Goal: Information Seeking & Learning: Check status

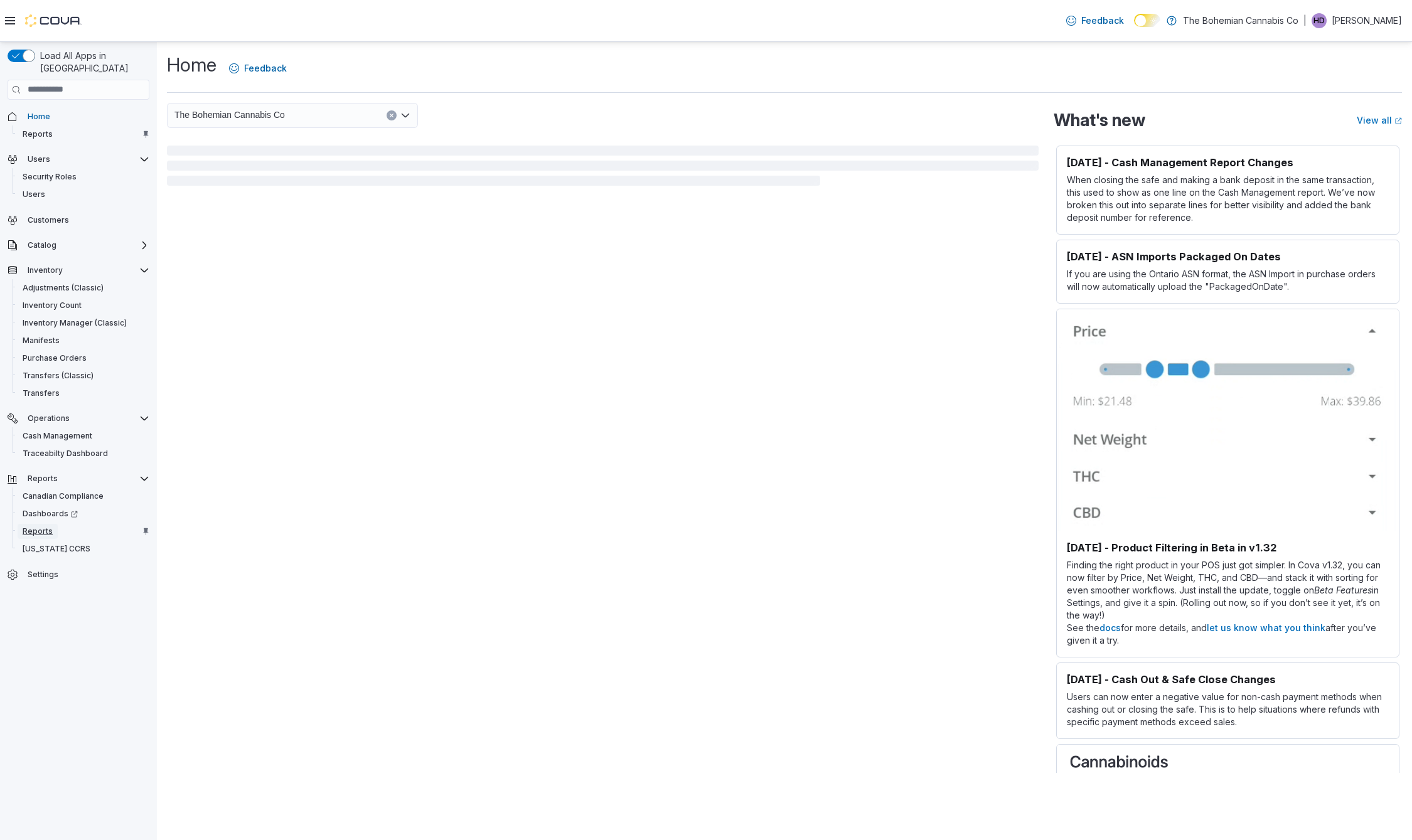
click at [51, 524] on link "Reports" at bounding box center [38, 531] width 40 height 15
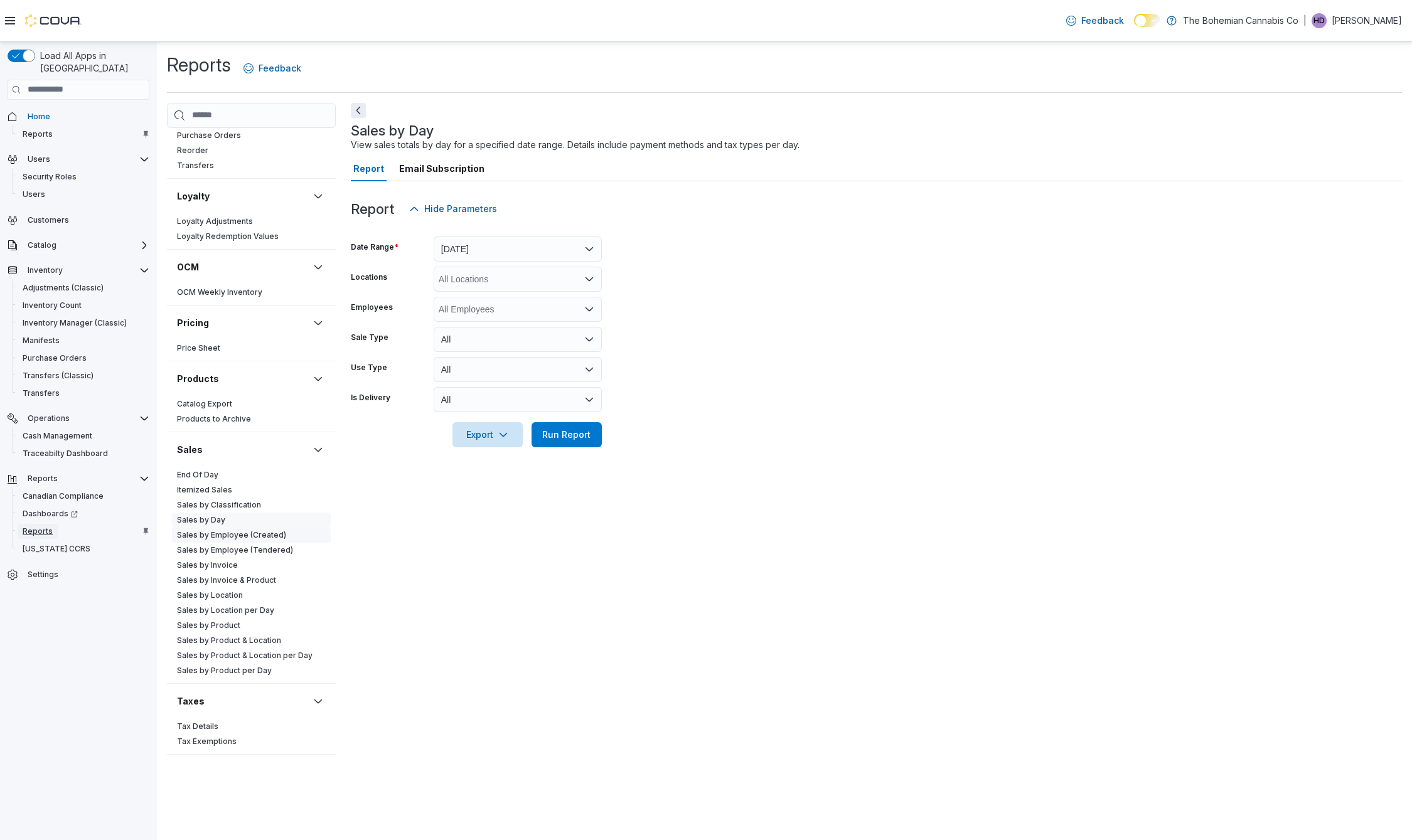
scroll to position [579, 0]
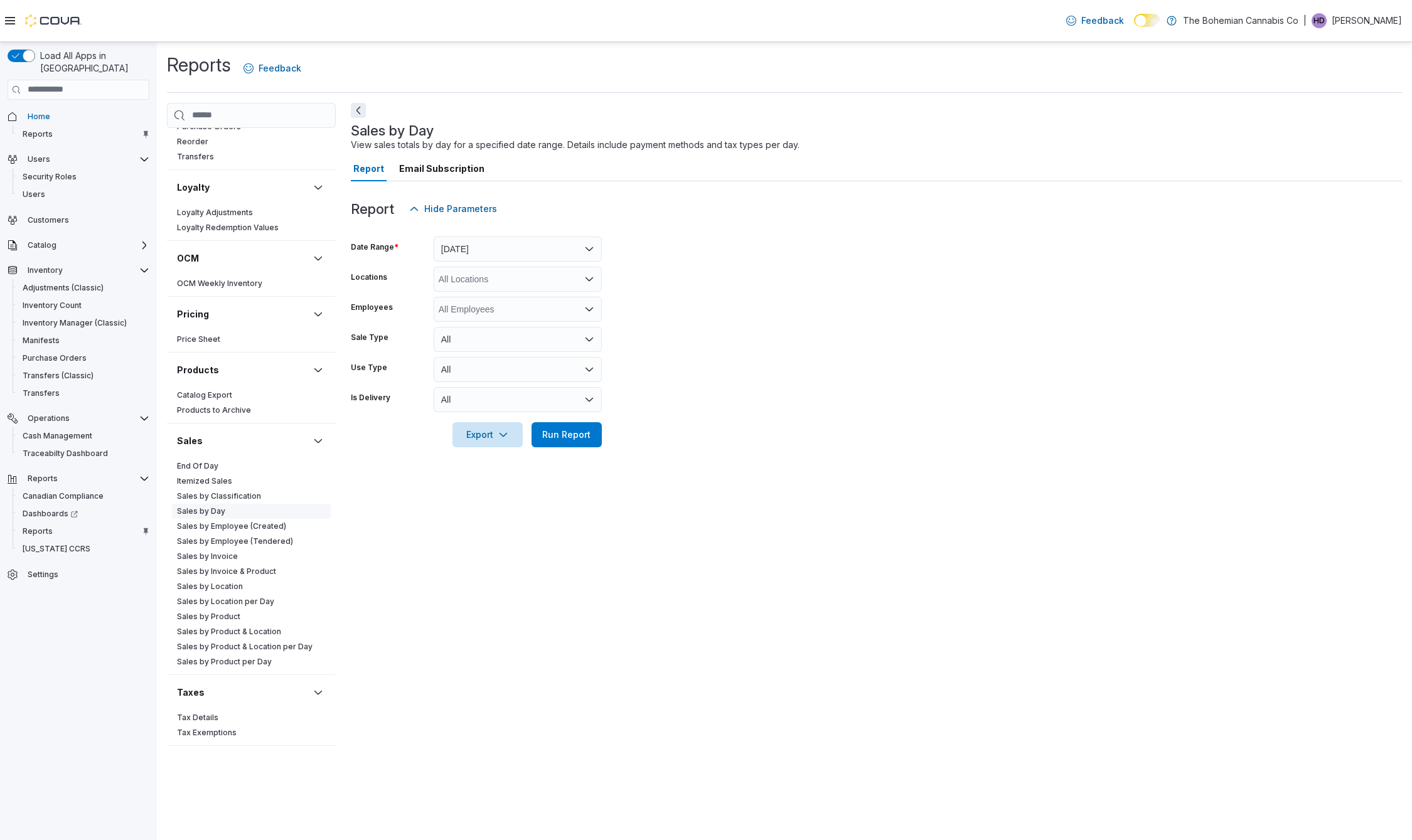
click at [218, 513] on link "Sales by Day" at bounding box center [200, 511] width 48 height 10
click at [559, 248] on button "[DATE]" at bounding box center [518, 249] width 168 height 25
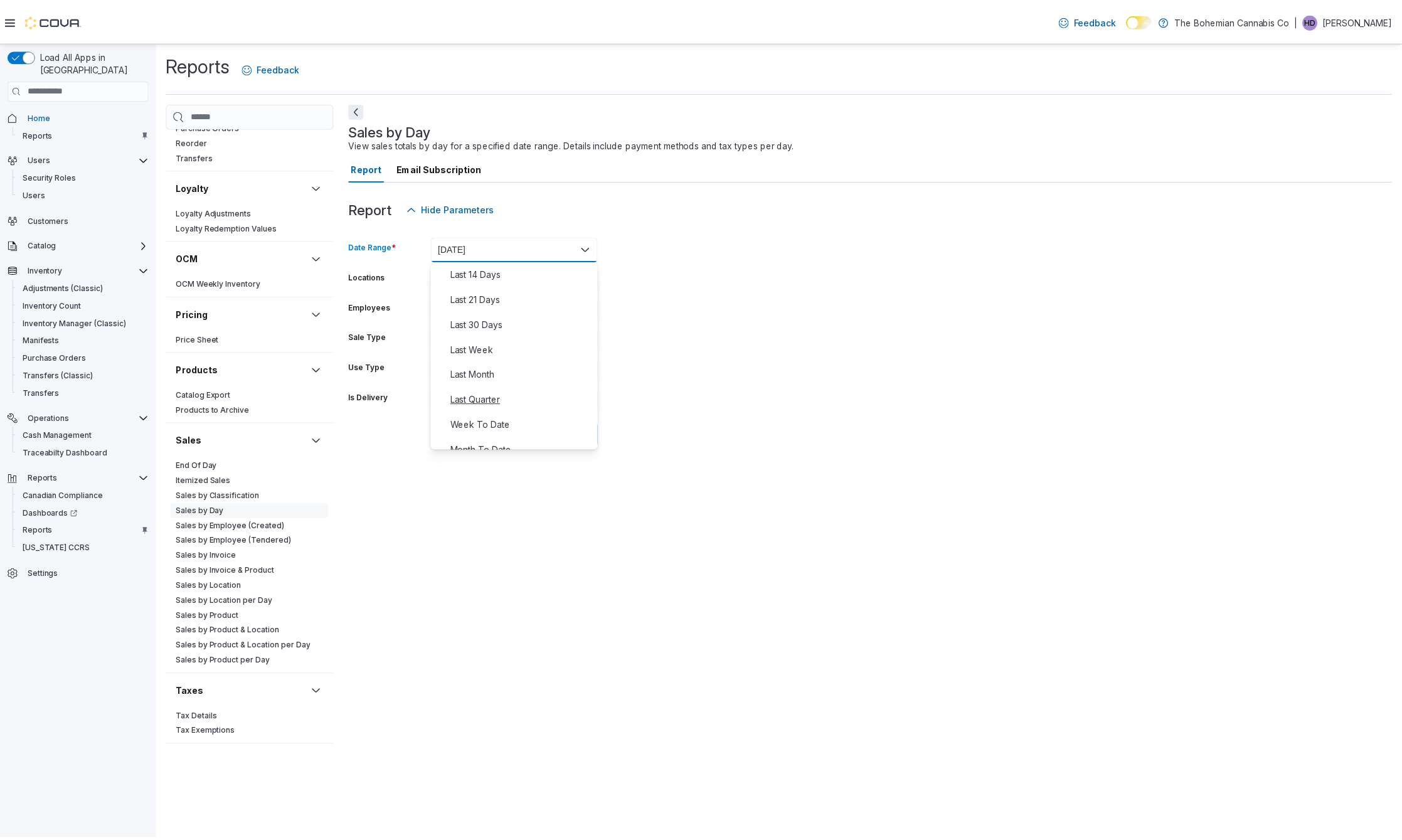
scroll to position [188, 0]
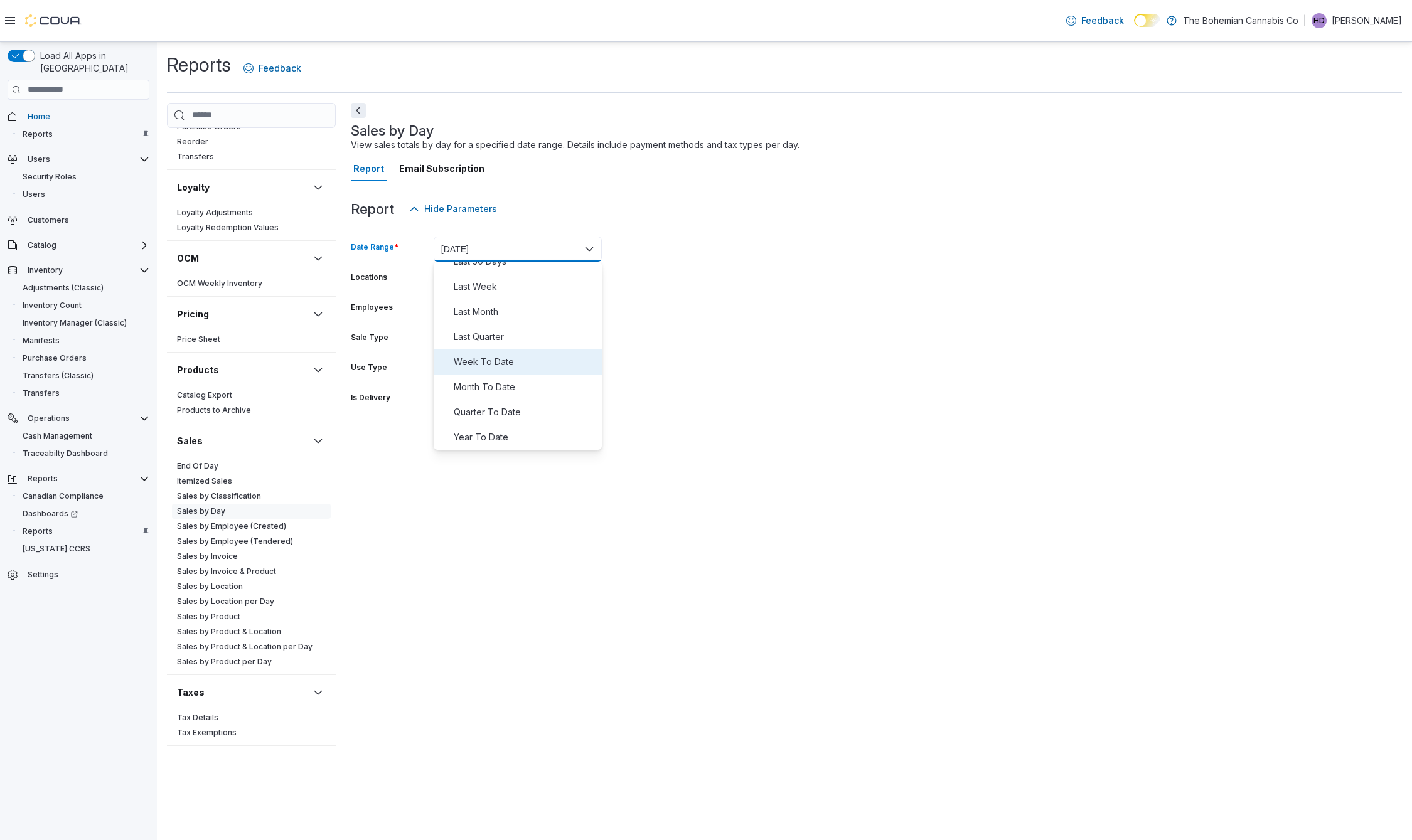
click at [491, 368] on span "Week To Date" at bounding box center [525, 362] width 143 height 15
click at [770, 372] on form "Date Range Week To Date Locations All Locations Employees All Employees Sale Ty…" at bounding box center [876, 334] width 1051 height 226
click at [579, 427] on span "Run Report" at bounding box center [566, 434] width 55 height 25
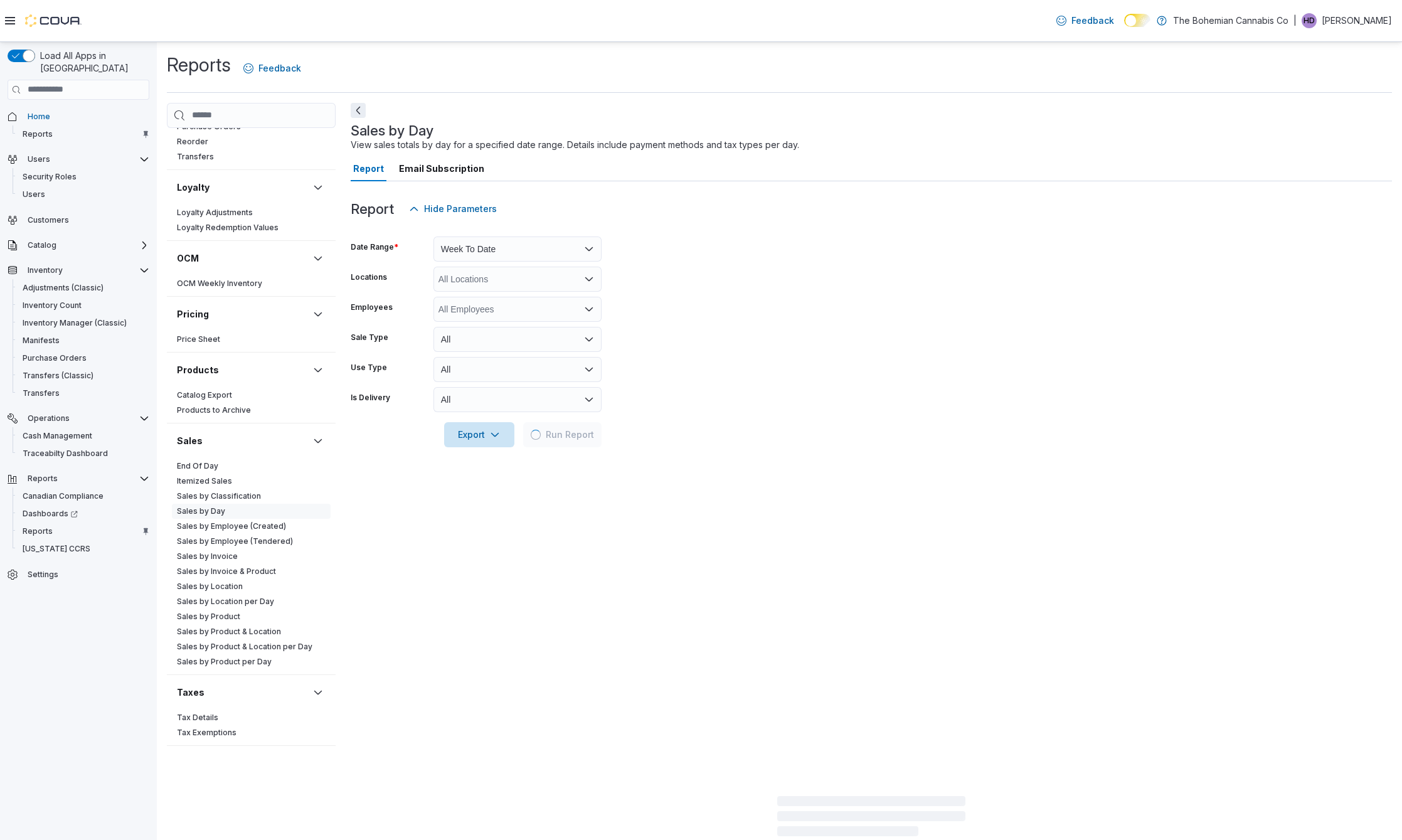
click at [865, 291] on form "Date Range Week To Date Locations All Locations Employees All Employees Sale Ty…" at bounding box center [872, 334] width 1041 height 226
click at [865, 293] on form "Date Range Week To Date Locations All Locations Employees All Employees Sale Ty…" at bounding box center [872, 334] width 1041 height 226
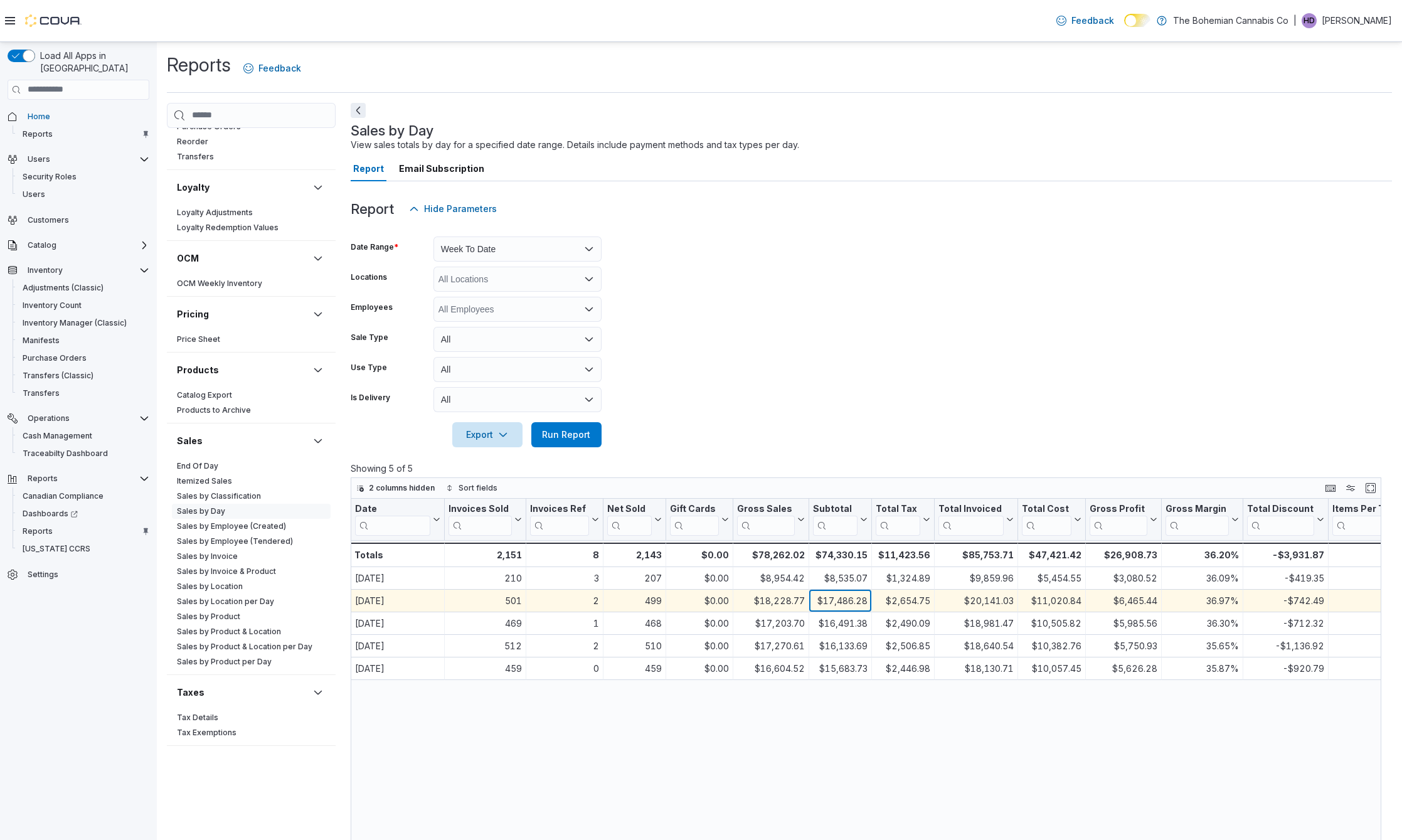
click at [847, 605] on div "$17,486.28" at bounding box center [840, 601] width 54 height 15
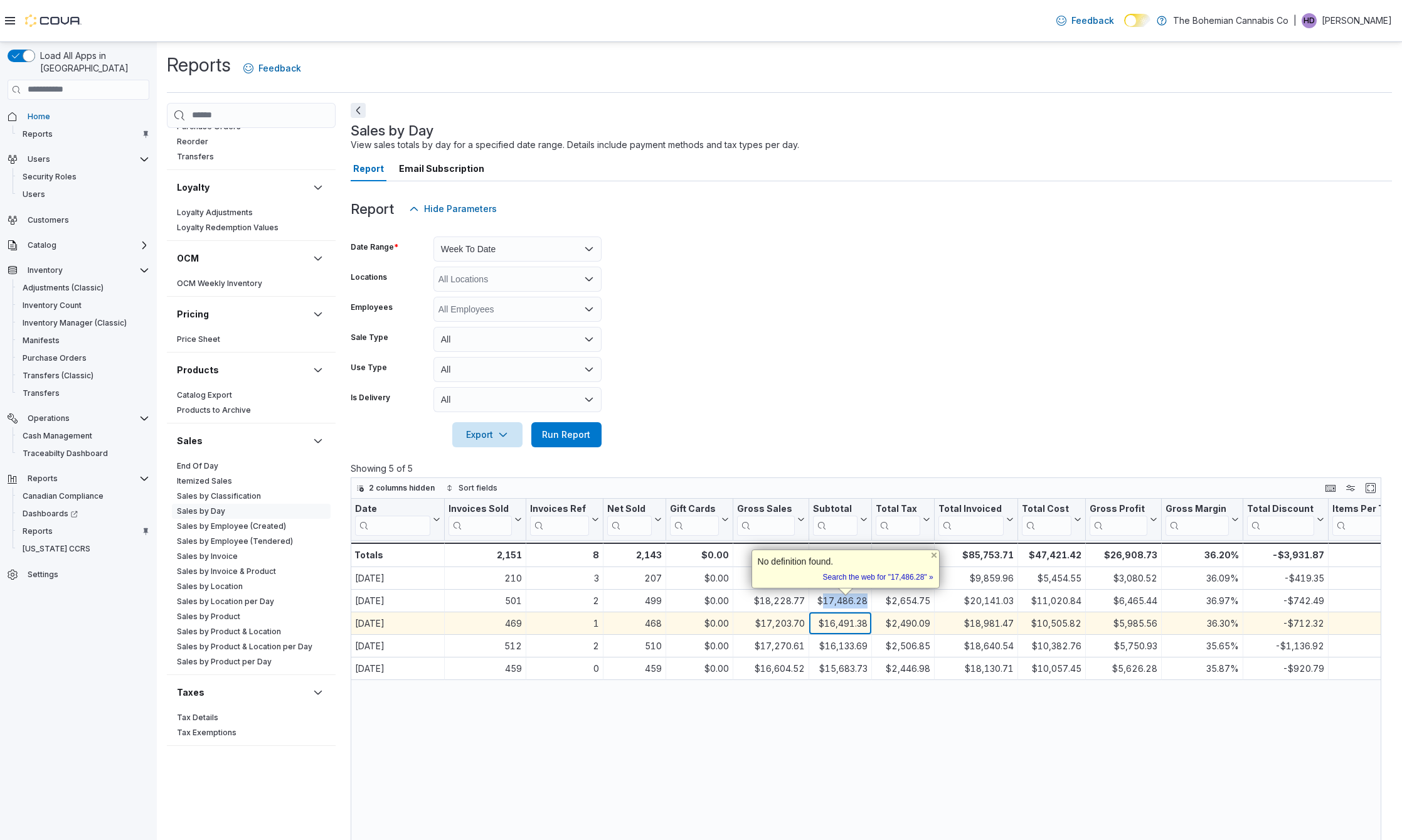
click at [858, 625] on div "$16,491.38" at bounding box center [840, 623] width 54 height 15
click at [858, 623] on div "$16,491.38" at bounding box center [840, 623] width 54 height 15
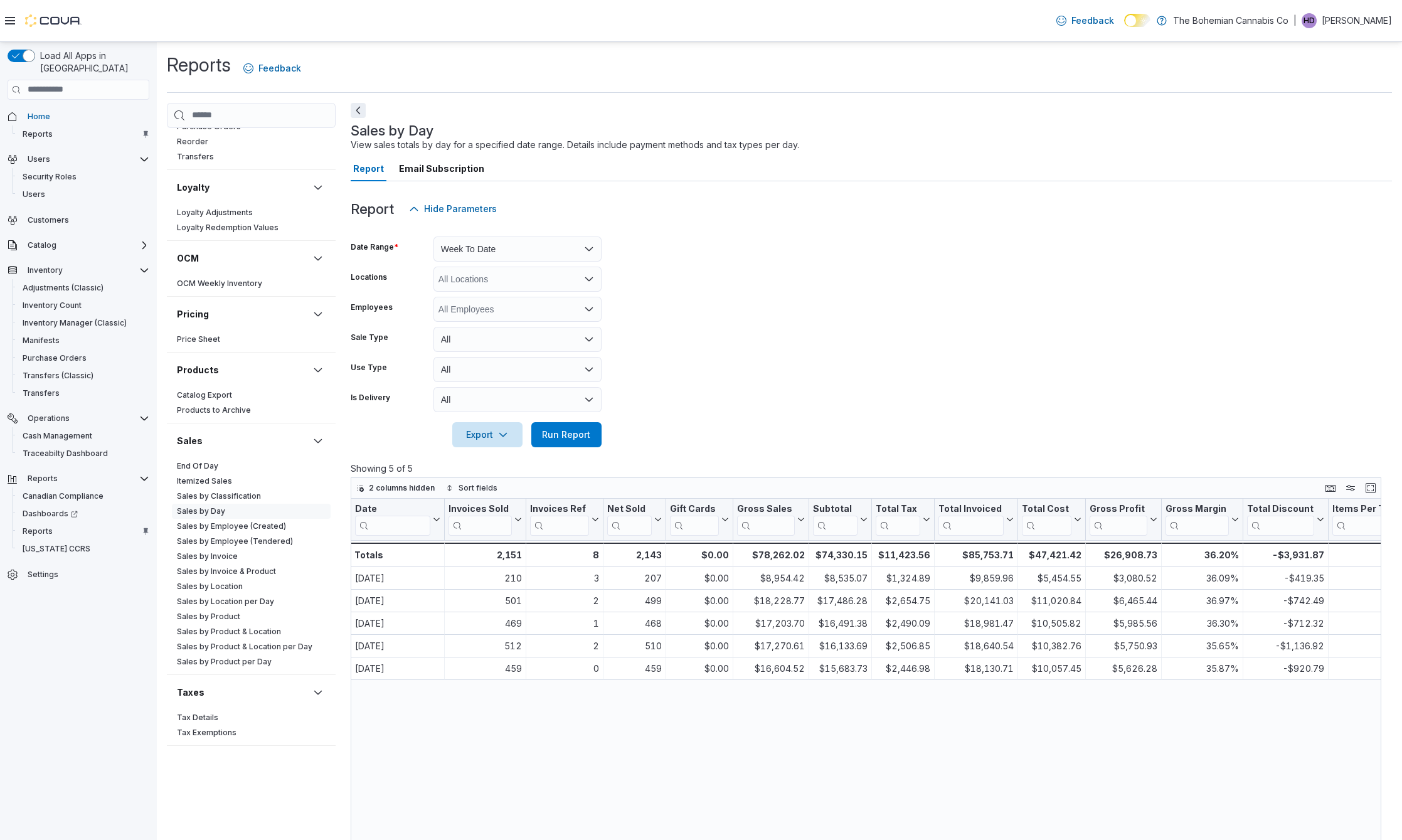
click at [847, 707] on div "Date Click to view column header actions Invoices Sold Click to view column hea…" at bounding box center [871, 824] width 1040 height 650
click at [907, 353] on form "Date Range Week To Date Locations All Locations Employees All Employees Sale Ty…" at bounding box center [872, 334] width 1041 height 226
click at [928, 356] on form "Date Range Week To Date Locations All Locations Employees All Employees Sale Ty…" at bounding box center [872, 334] width 1041 height 226
click at [1006, 416] on div at bounding box center [872, 416] width 1041 height 10
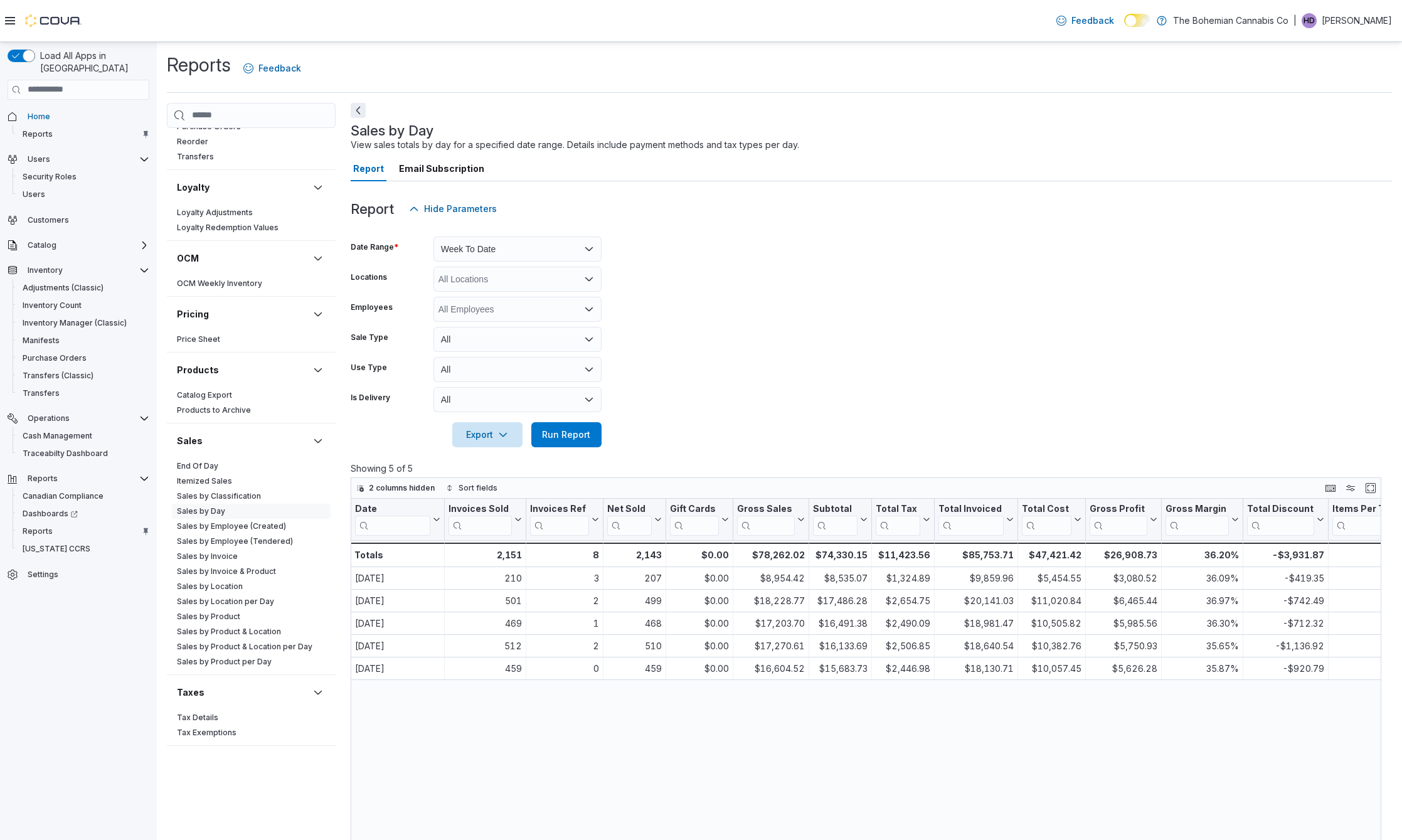
click at [1202, 716] on div "Date Click to view column header actions Invoices Sold Click to view column hea…" at bounding box center [871, 824] width 1040 height 650
click at [1112, 382] on form "Date Range Week To Date Locations All Locations Employees All Employees Sale Ty…" at bounding box center [872, 334] width 1041 height 226
drag, startPoint x: 1086, startPoint y: 214, endPoint x: 992, endPoint y: 44, distance: 194.3
click at [1086, 214] on div "Report Hide Parameters" at bounding box center [872, 209] width 1041 height 25
click at [590, 444] on span "Run Report" at bounding box center [566, 434] width 55 height 25
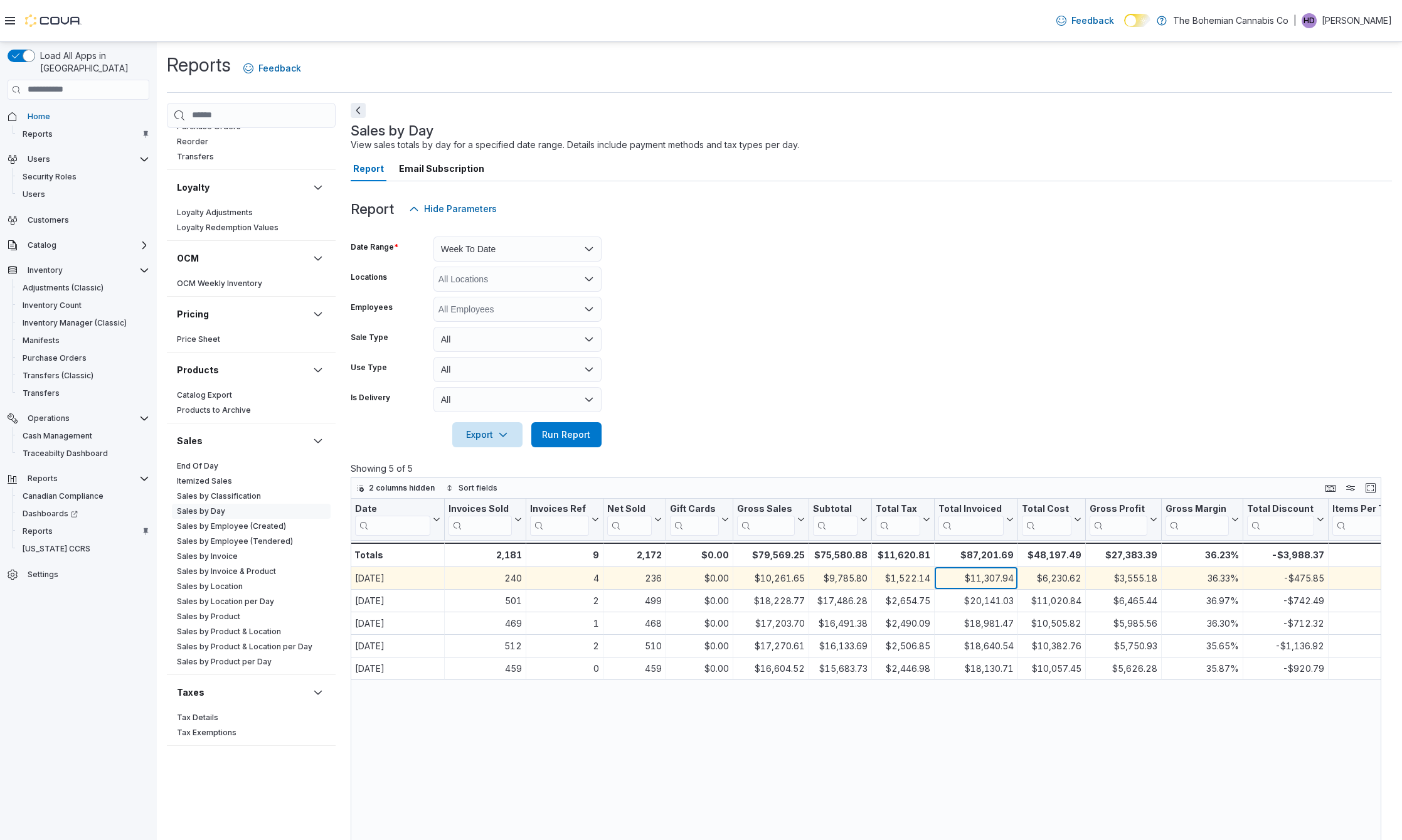
click at [985, 582] on div "$11,307.94" at bounding box center [976, 578] width 75 height 15
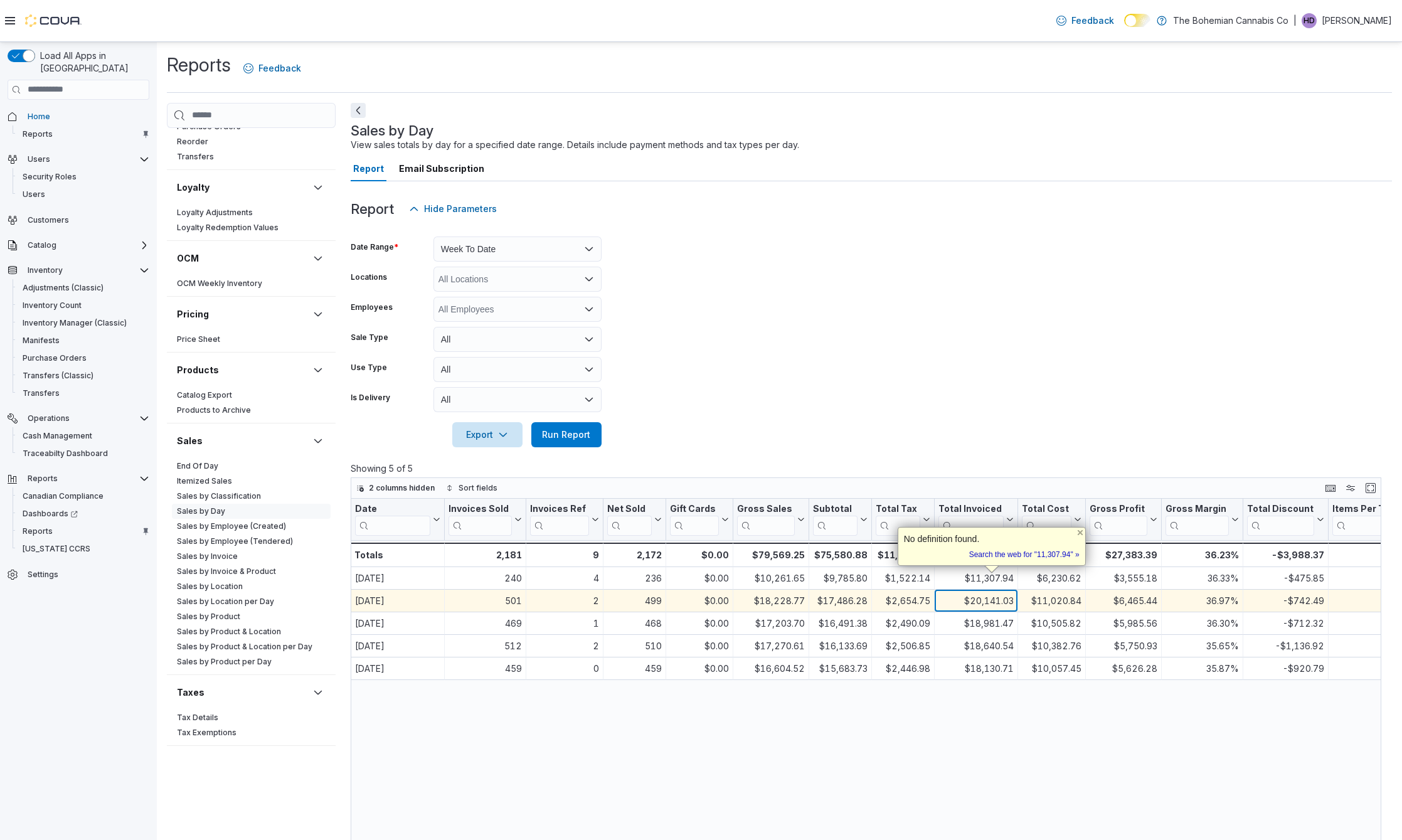
click at [992, 591] on div "$20,141.03 - Total Invoiced, column 9, row 2" at bounding box center [977, 601] width 83 height 22
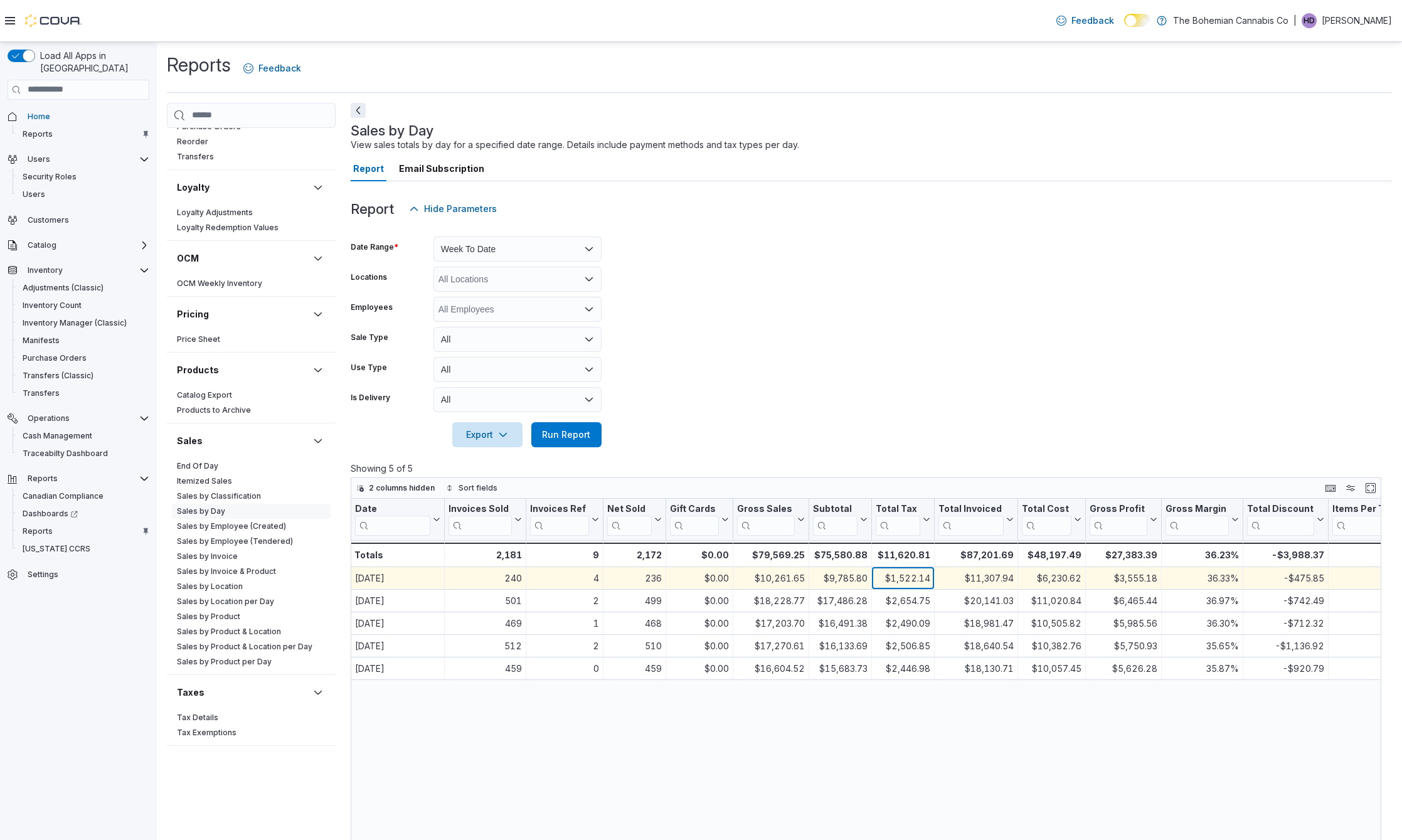
click at [902, 581] on div "$1,522.14" at bounding box center [903, 578] width 54 height 15
click at [866, 581] on div "$9,785.80" at bounding box center [840, 578] width 54 height 15
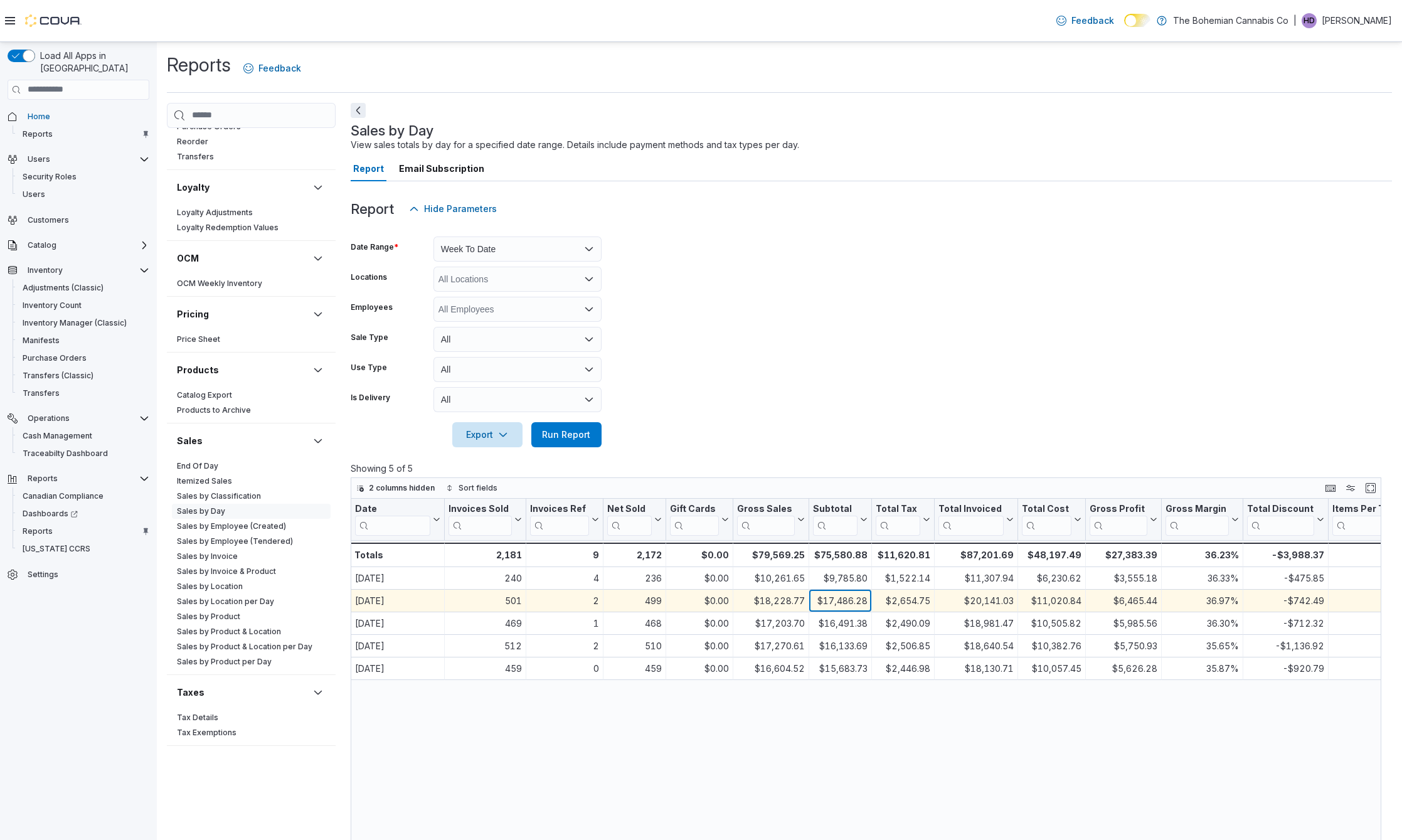
click at [857, 601] on div "$17,486.28" at bounding box center [840, 601] width 54 height 15
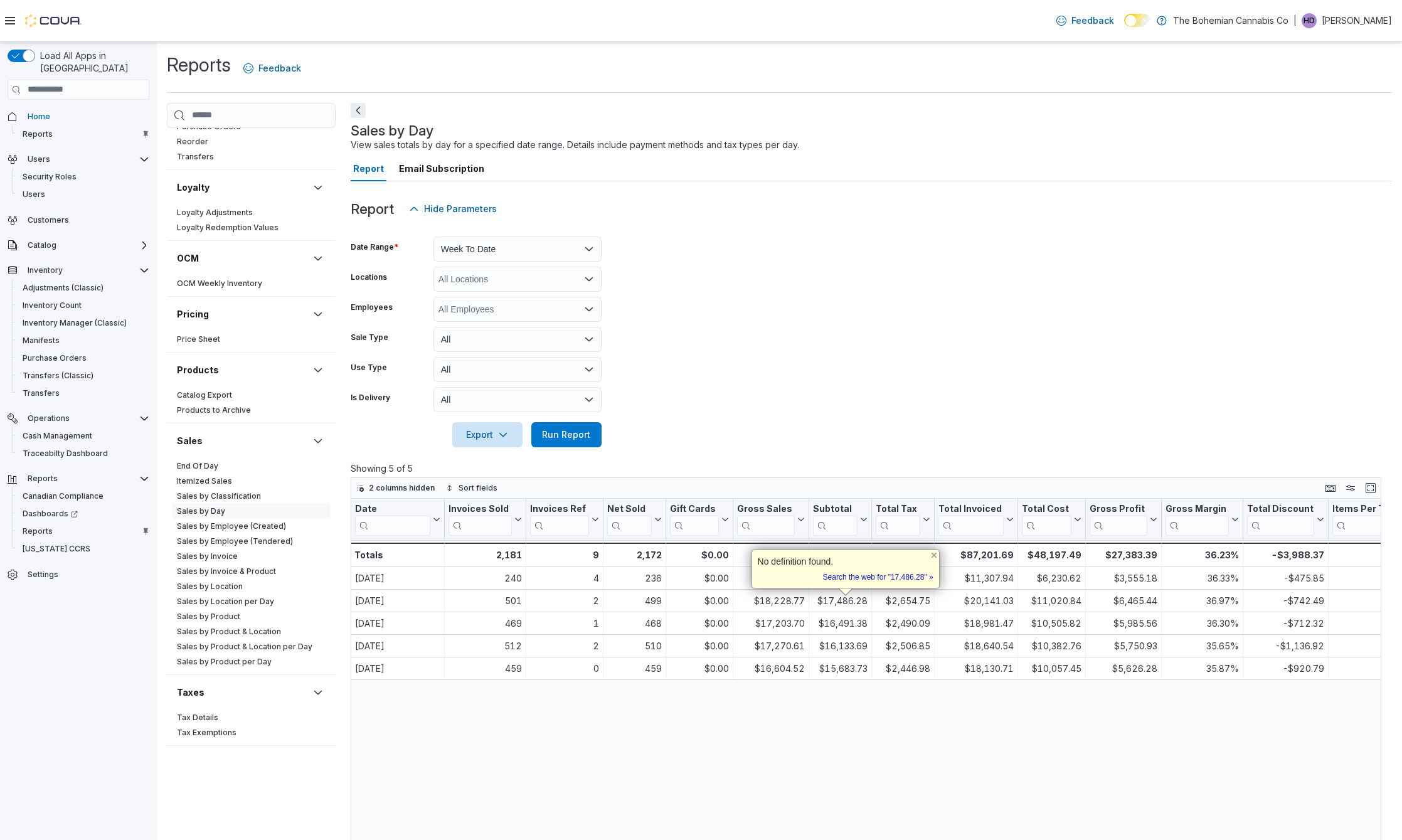
click at [849, 719] on div "Date Click to view column header actions Invoices Sold Click to view column hea…" at bounding box center [871, 824] width 1040 height 650
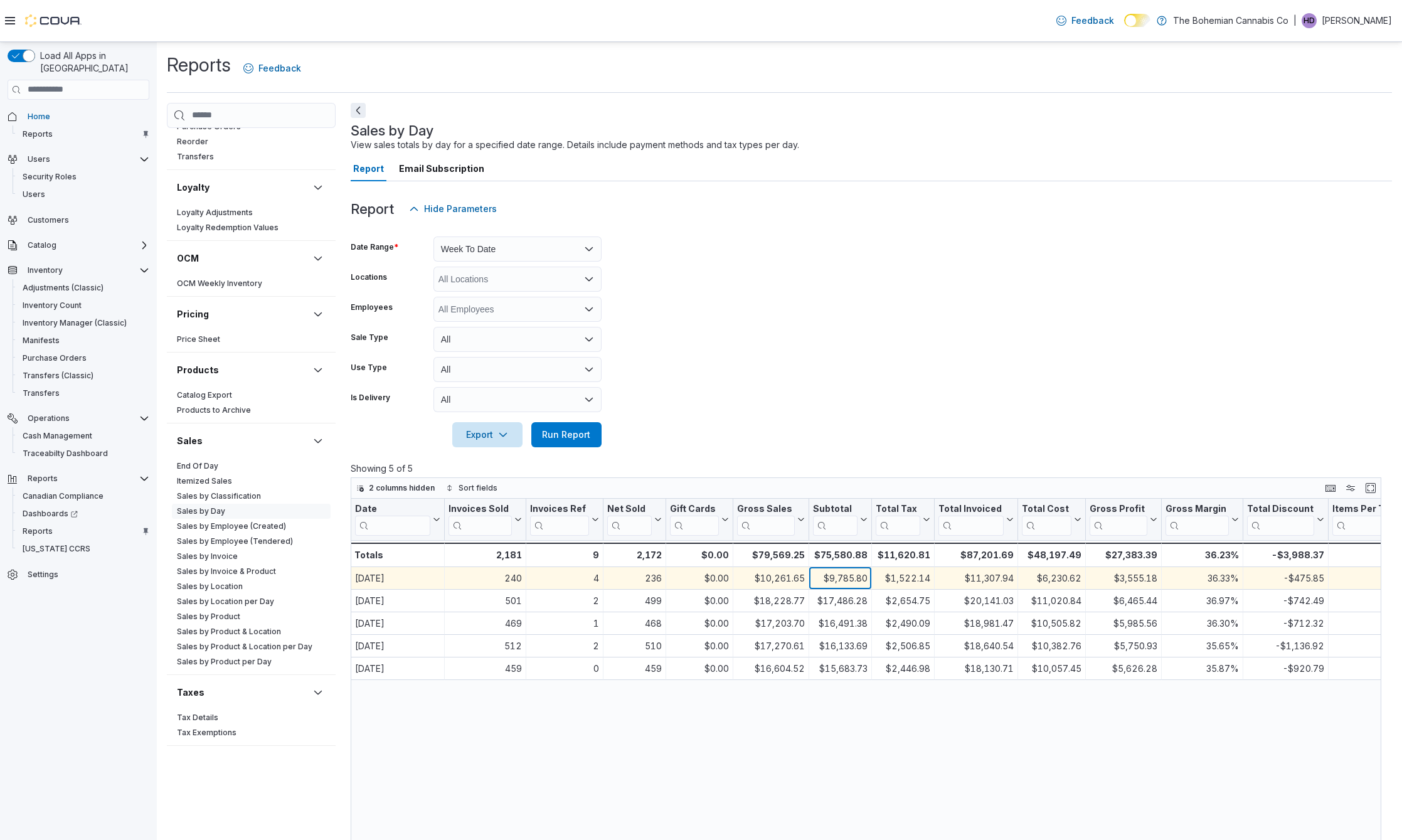
click at [841, 584] on div "$9,785.80" at bounding box center [840, 578] width 54 height 15
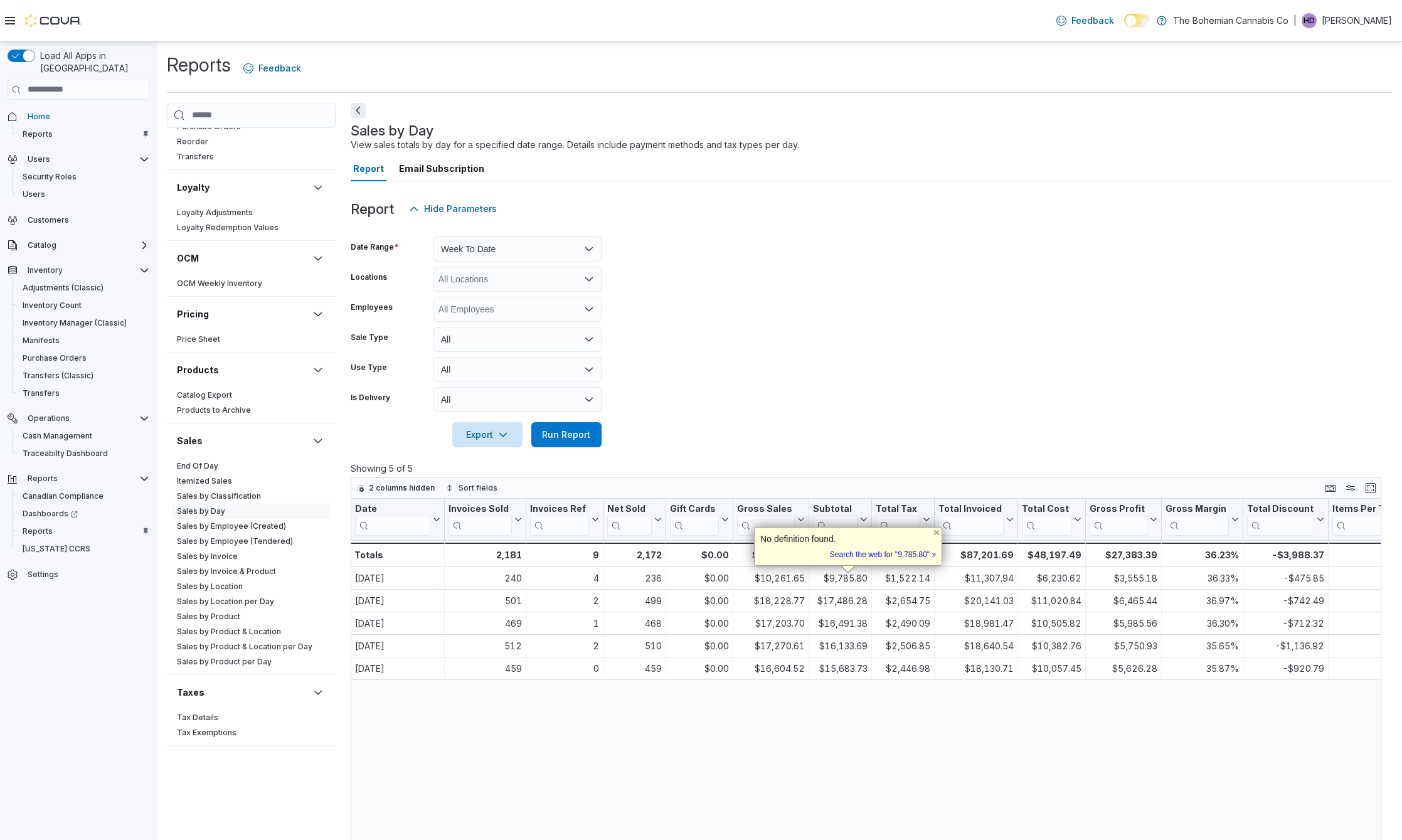
click at [857, 713] on div "Date Click to view column header actions Invoices Sold Click to view column hea…" at bounding box center [871, 824] width 1040 height 650
click at [858, 717] on div "Date Click to view column header actions Invoices Sold Click to view column hea…" at bounding box center [871, 824] width 1040 height 650
click at [955, 324] on form "Date Range Week To Date Locations All Locations Employees All Employees Sale Ty…" at bounding box center [872, 334] width 1041 height 226
click at [976, 335] on form "Date Range Week To Date Locations All Locations Employees All Employees Sale Ty…" at bounding box center [872, 334] width 1041 height 226
click at [589, 432] on span "Run Report" at bounding box center [566, 433] width 48 height 13
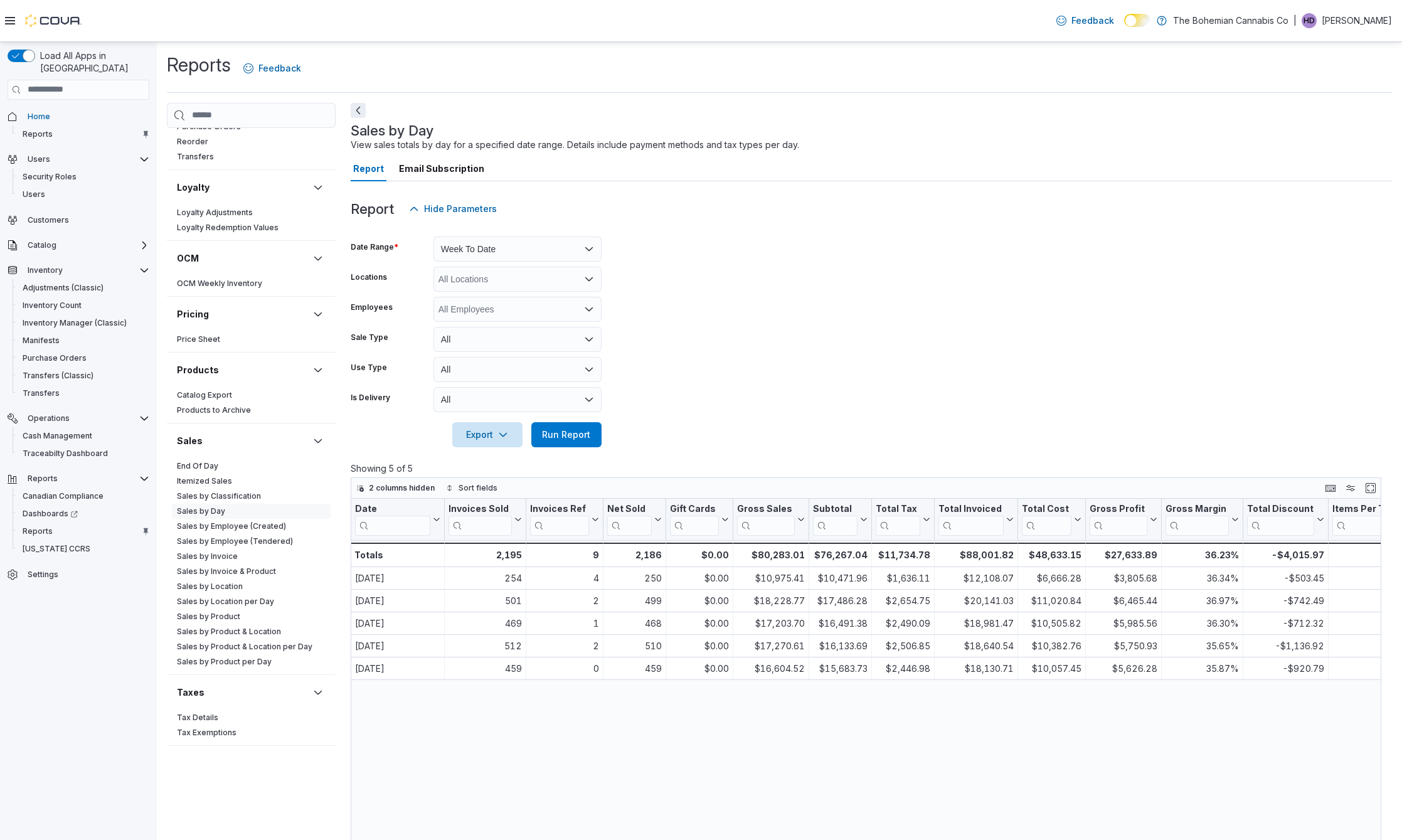
click at [880, 328] on form "Date Range Week To Date Locations All Locations Employees All Employees Sale Ty…" at bounding box center [872, 334] width 1041 height 226
drag, startPoint x: 880, startPoint y: 328, endPoint x: 894, endPoint y: 378, distance: 51.9
click at [885, 354] on form "Date Range Week To Date Locations All Locations Employees All Employees Sale Ty…" at bounding box center [872, 334] width 1041 height 226
click at [894, 379] on form "Date Range Week To Date Locations All Locations Employees All Employees Sale Ty…" at bounding box center [872, 334] width 1041 height 226
drag, startPoint x: 1009, startPoint y: 292, endPoint x: 1075, endPoint y: 254, distance: 76.2
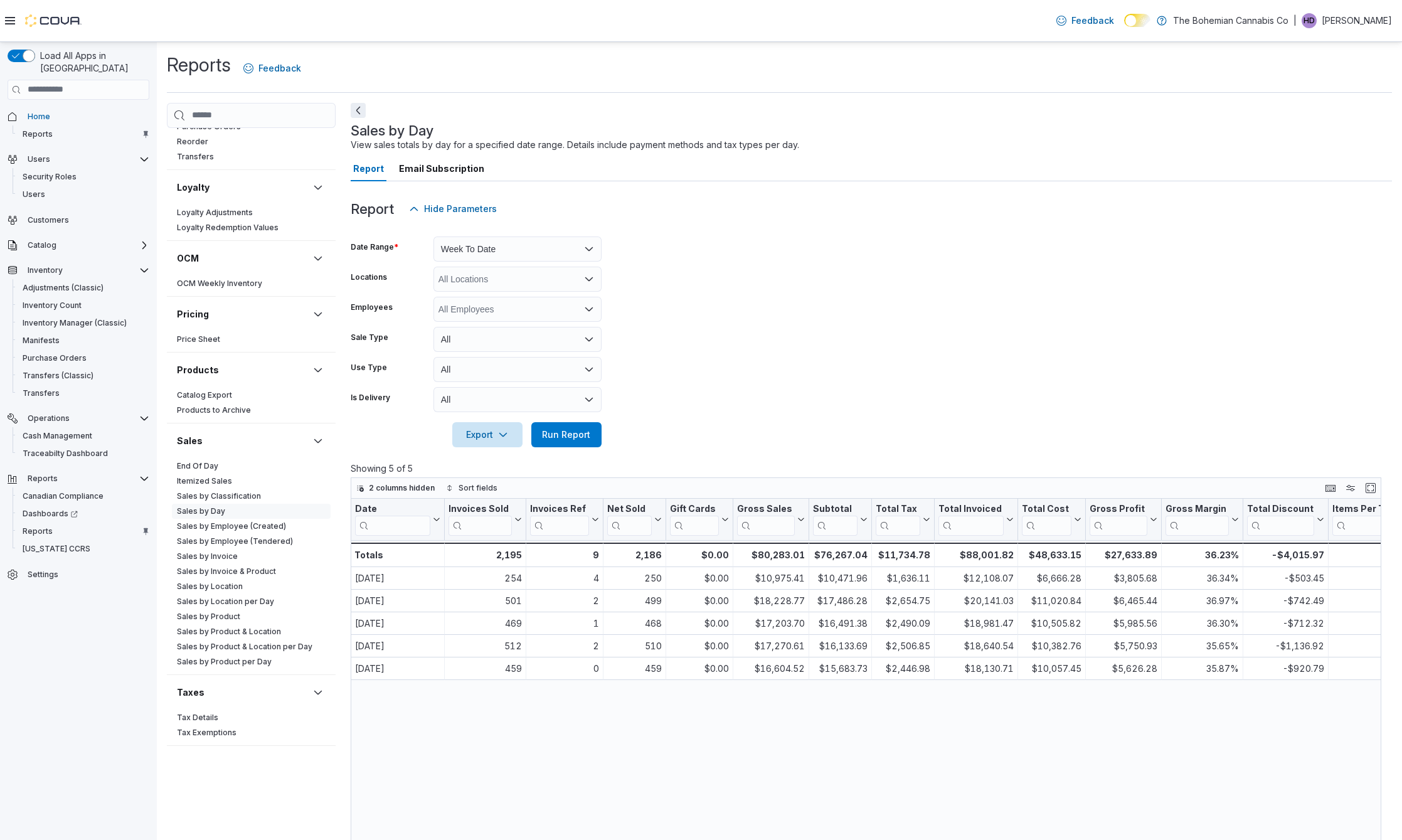
click at [1010, 293] on form "Date Range Week To Date Locations All Locations Employees All Employees Sale Ty…" at bounding box center [872, 334] width 1041 height 226
click at [1073, 304] on form "Date Range Week To Date Locations All Locations Employees All Employees Sale Ty…" at bounding box center [872, 334] width 1041 height 226
click at [1070, 328] on form "Date Range Week To Date Locations All Locations Employees All Employees Sale Ty…" at bounding box center [872, 334] width 1041 height 226
